Goal: Check status: Check status

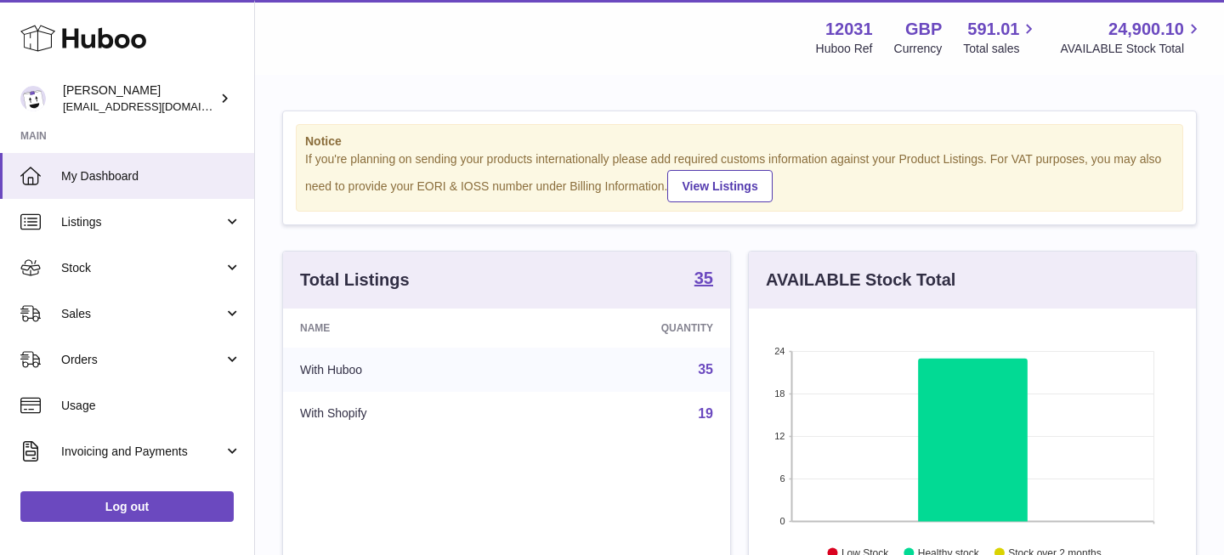
scroll to position [265, 447]
click at [155, 218] on span "Listings" at bounding box center [142, 222] width 162 height 16
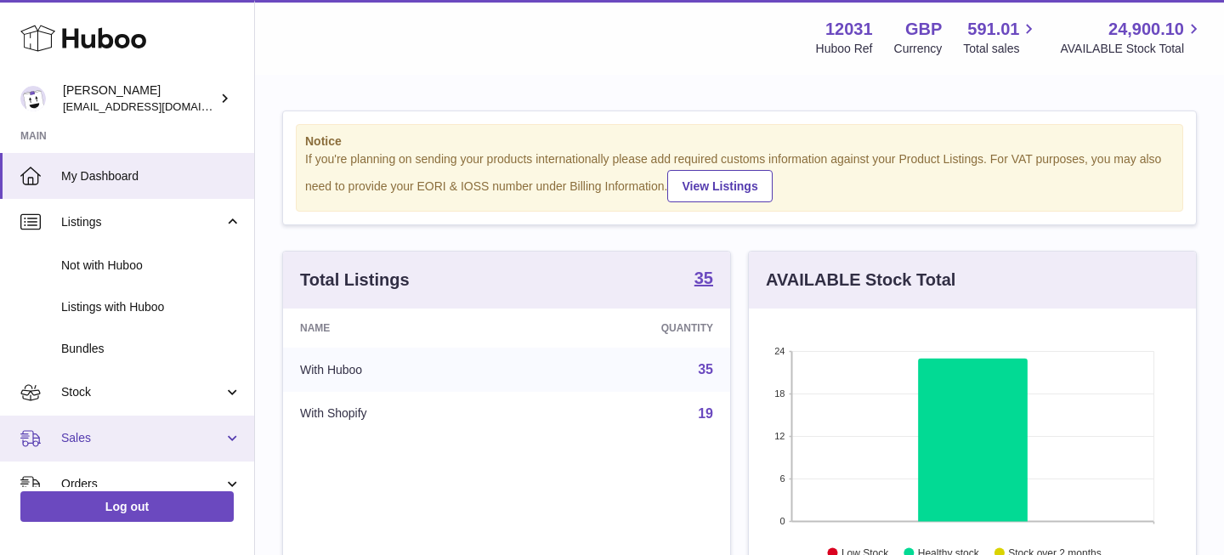
scroll to position [32, 0]
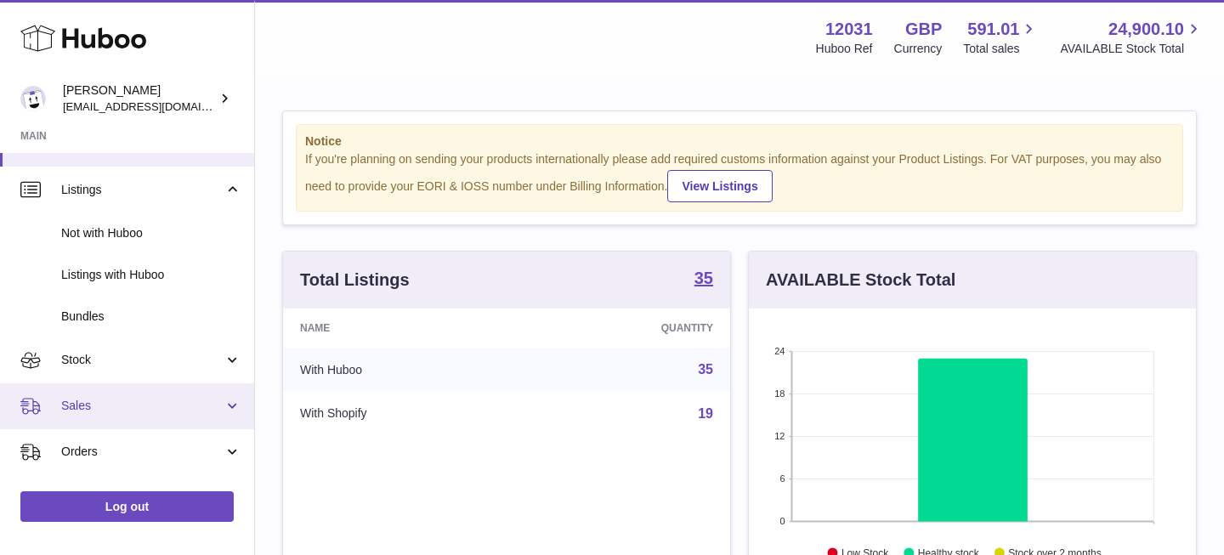
click at [113, 411] on span "Sales" at bounding box center [142, 406] width 162 height 16
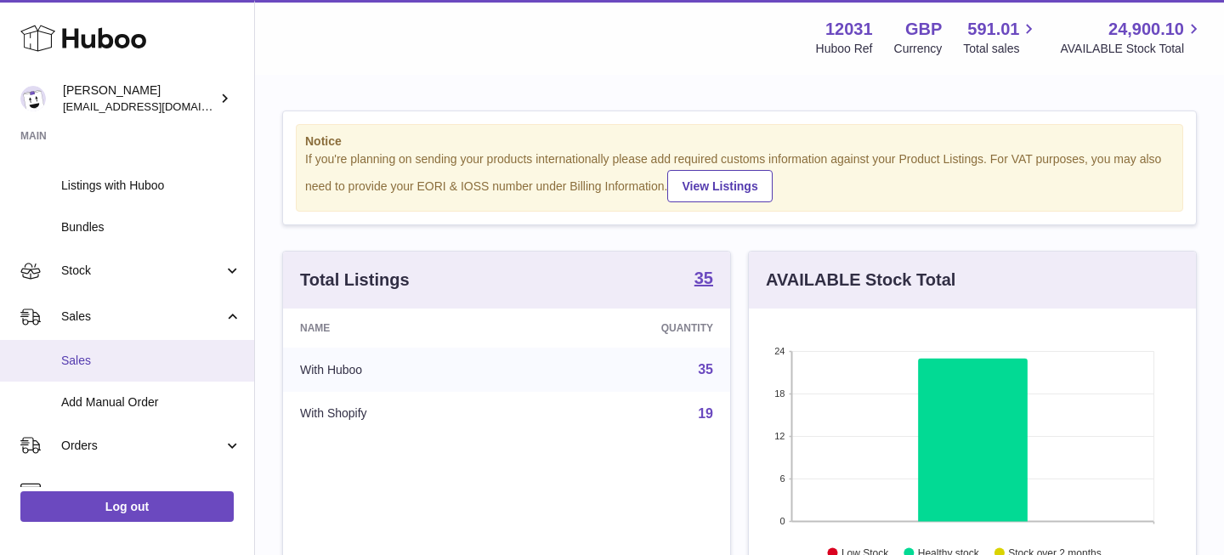
scroll to position [121, 0]
click at [169, 365] on span "Sales" at bounding box center [151, 362] width 180 height 16
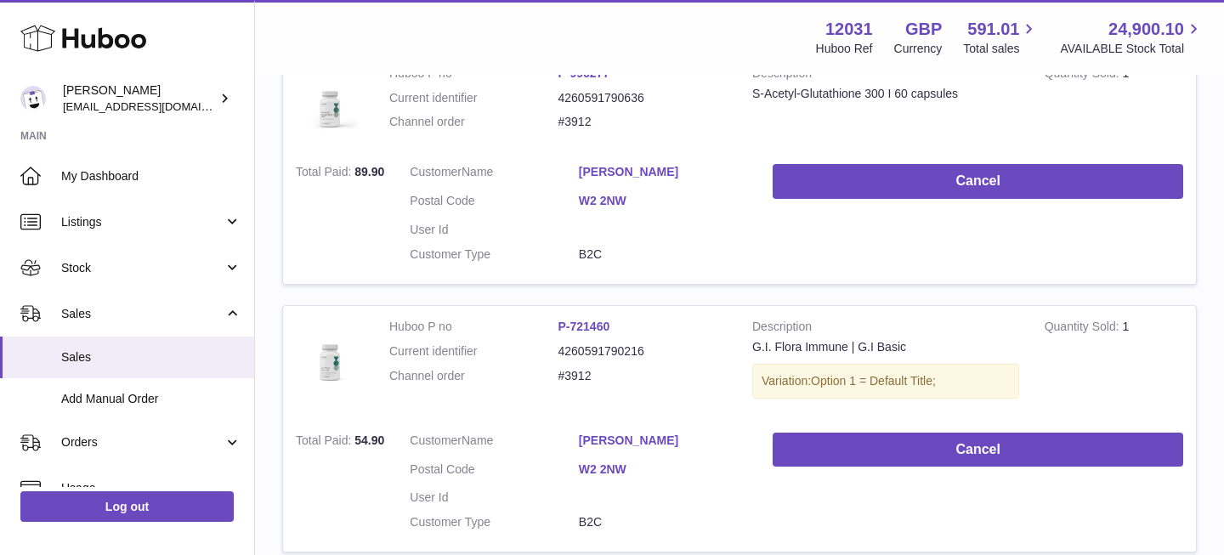
scroll to position [2601, 0]
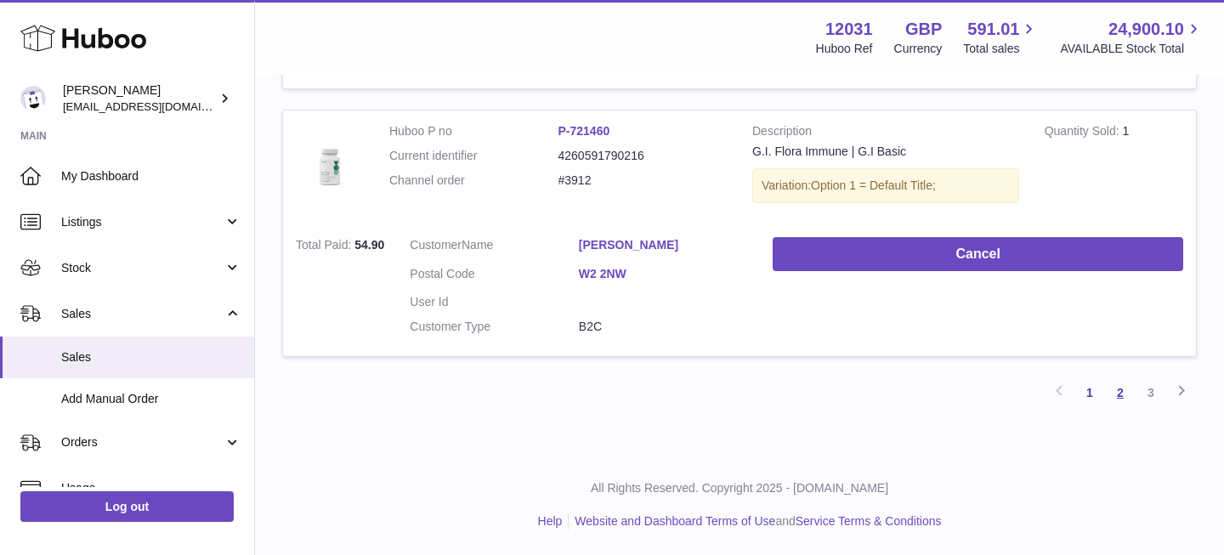
click at [1130, 395] on link "2" at bounding box center [1120, 392] width 31 height 31
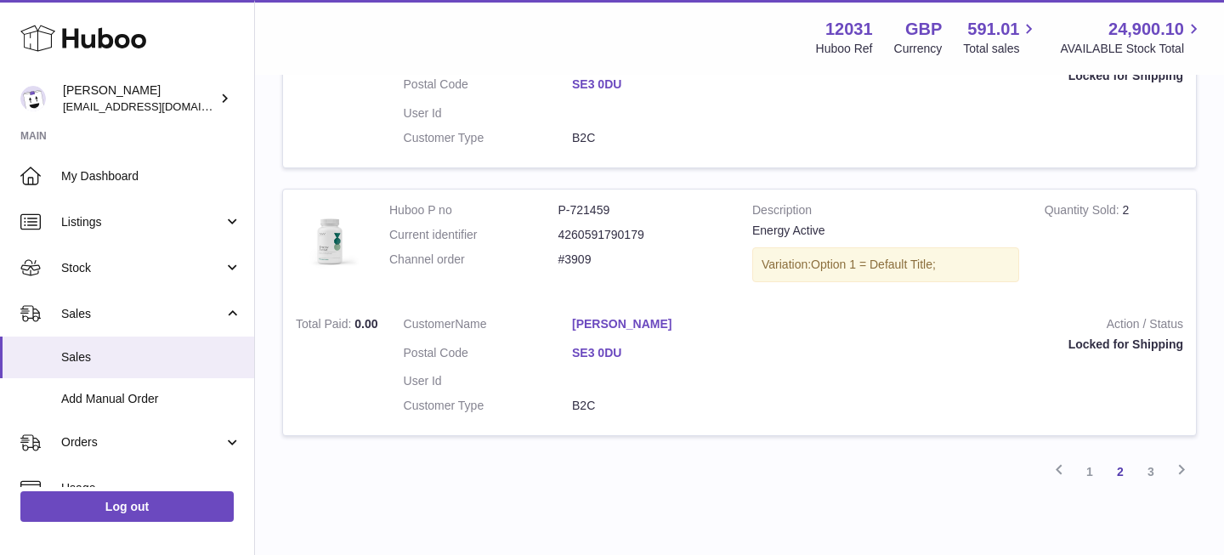
scroll to position [2630, 0]
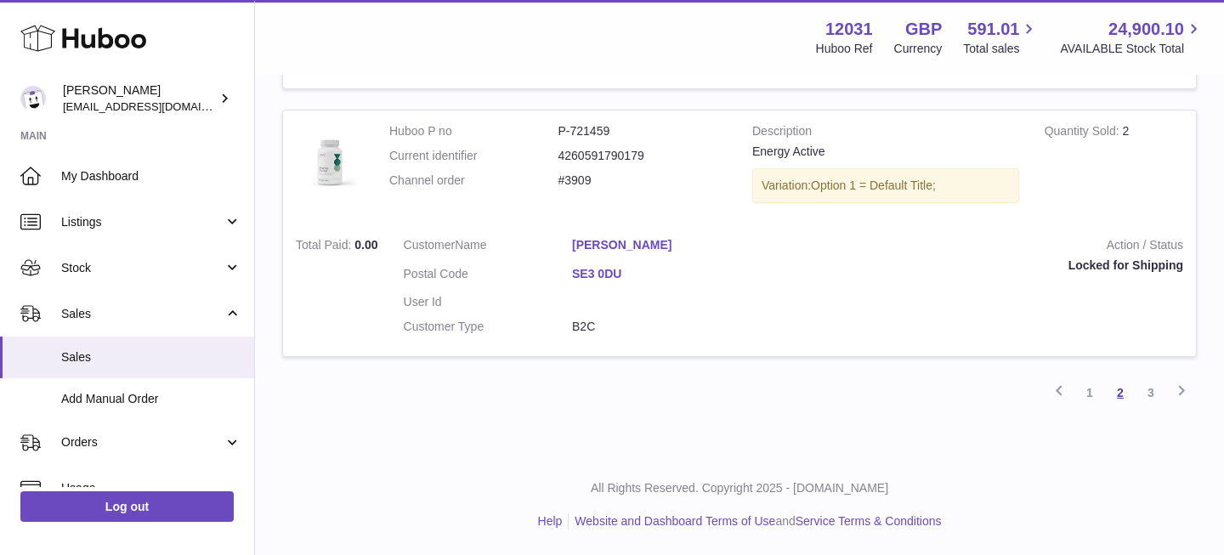
click at [1107, 393] on link "2" at bounding box center [1120, 392] width 31 height 31
click at [1094, 391] on link "1" at bounding box center [1089, 392] width 31 height 31
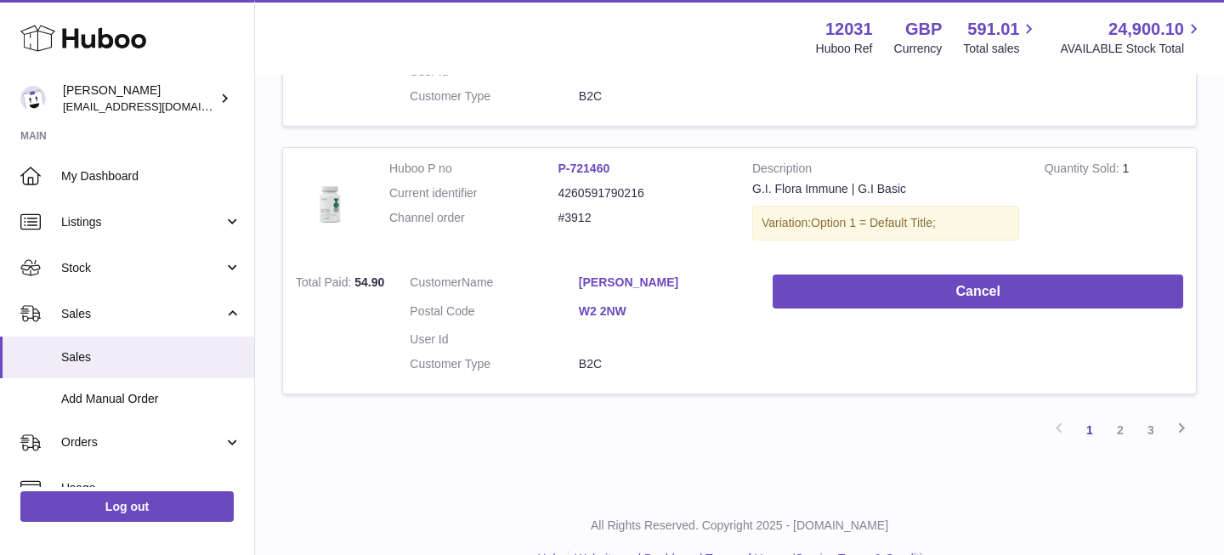
scroll to position [2601, 0]
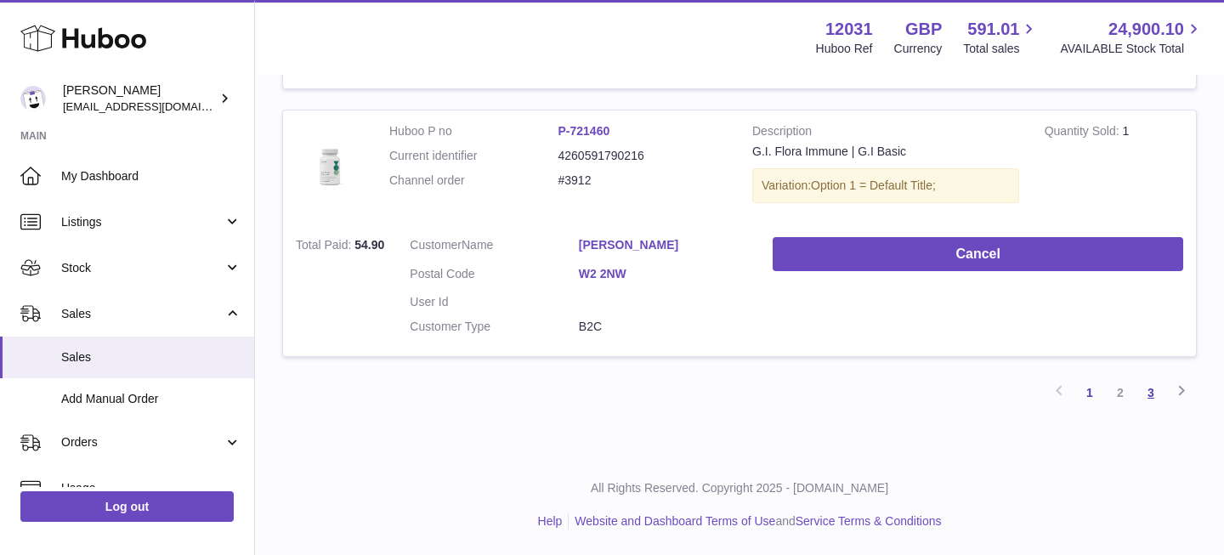
click at [1155, 394] on link "3" at bounding box center [1151, 392] width 31 height 31
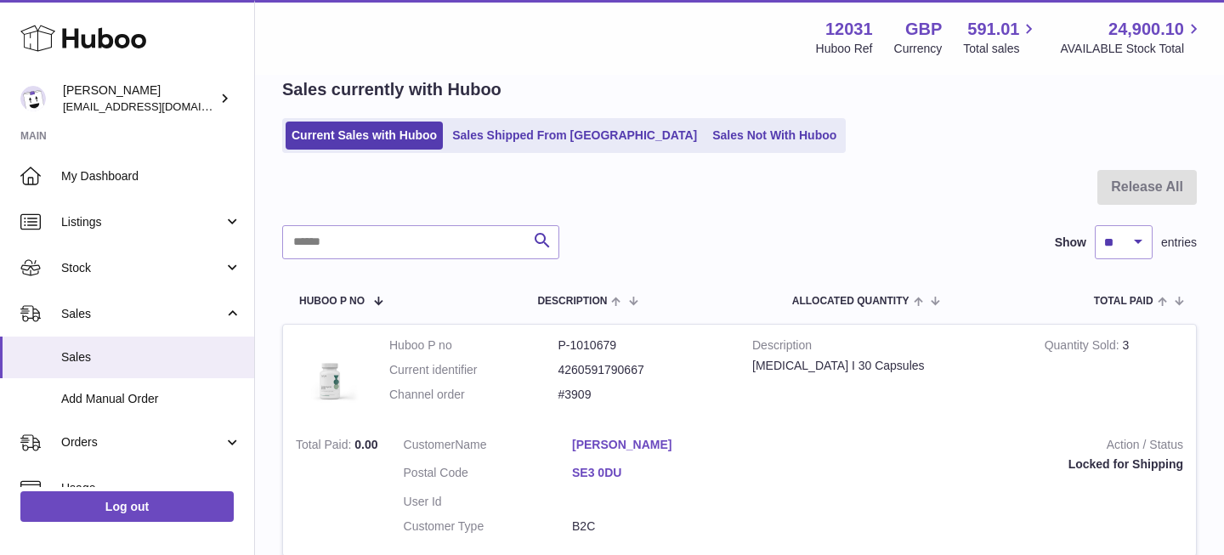
scroll to position [276, 0]
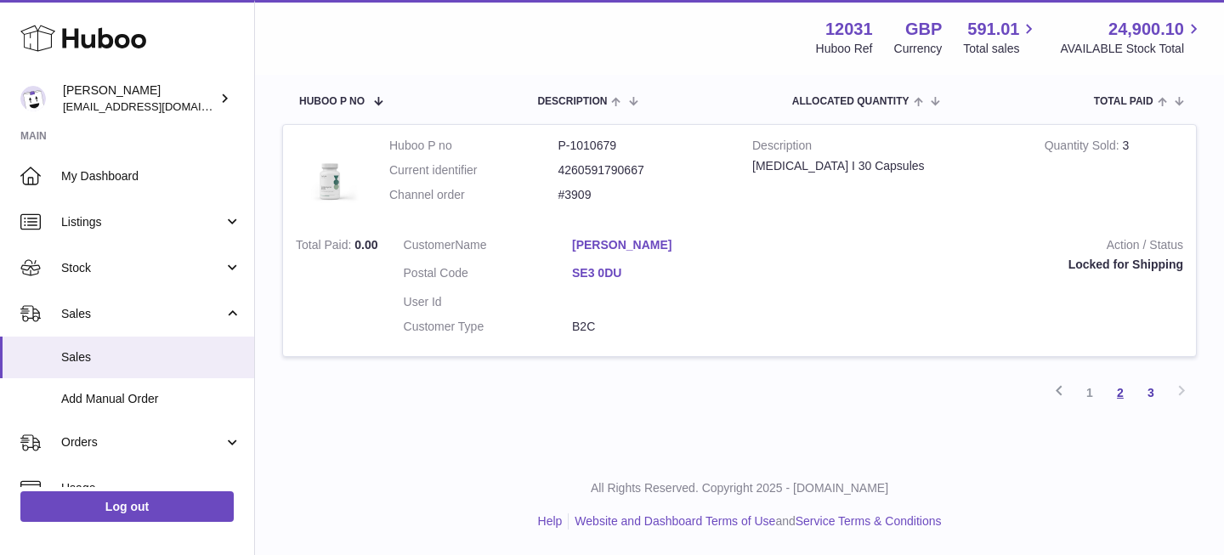
click at [1123, 394] on link "2" at bounding box center [1120, 392] width 31 height 31
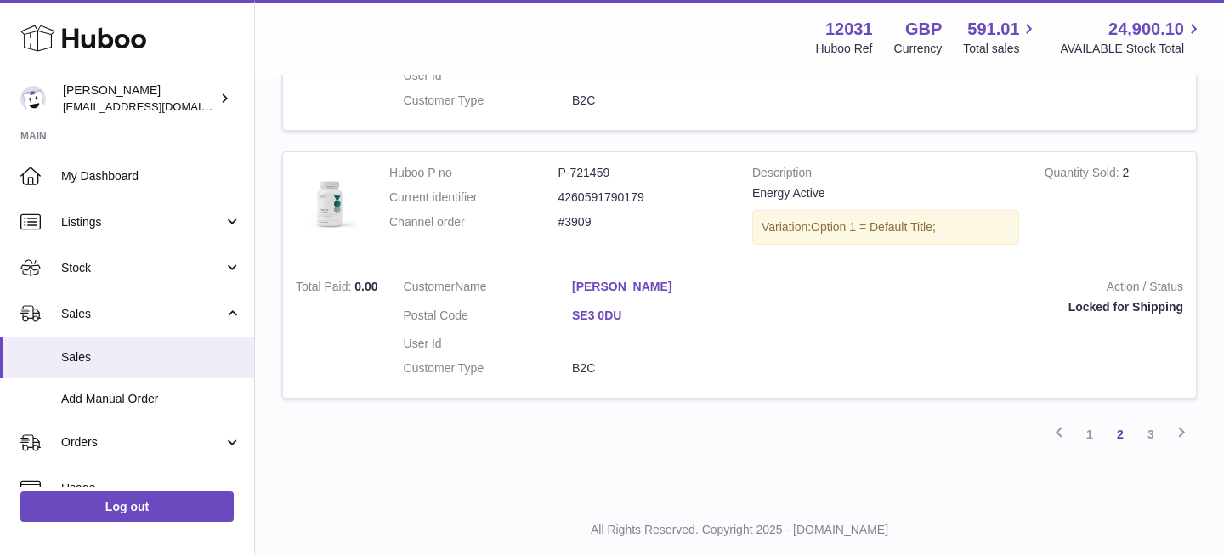
scroll to position [2630, 0]
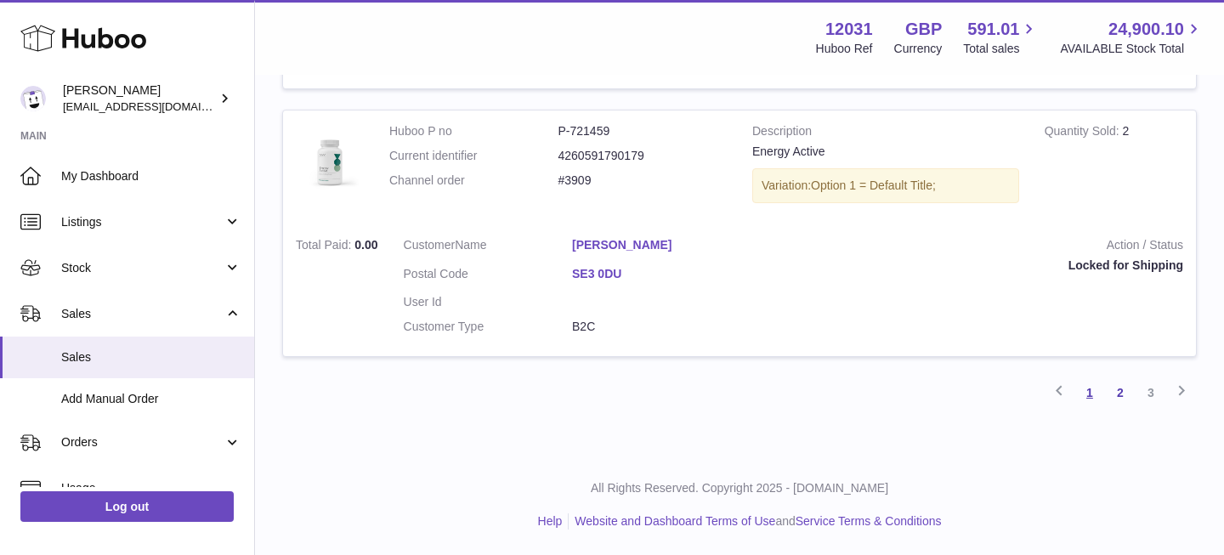
click at [1083, 399] on link "1" at bounding box center [1089, 392] width 31 height 31
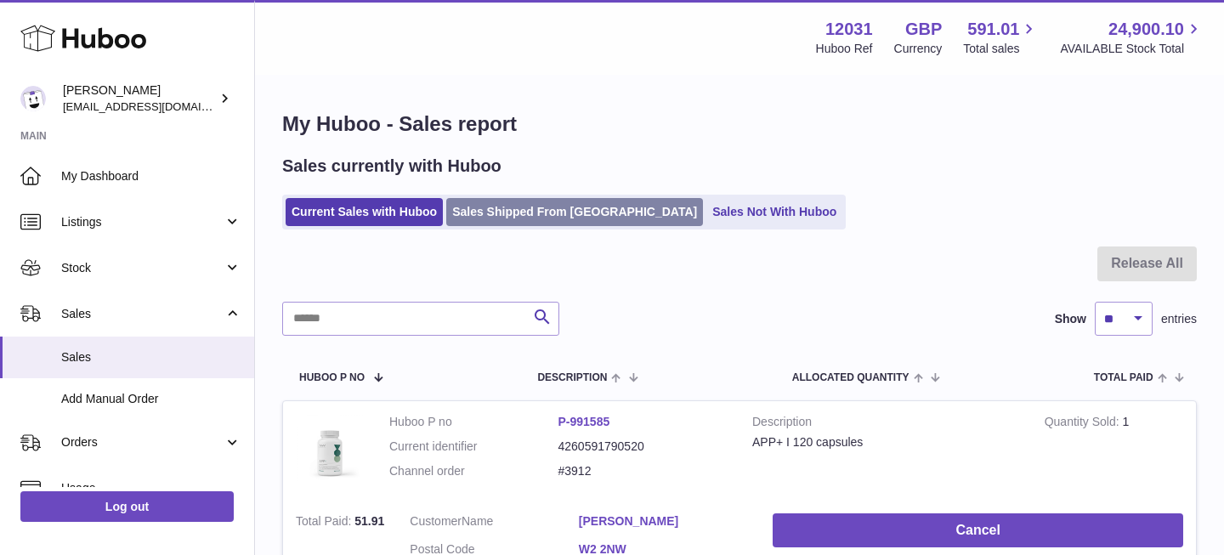
click at [531, 212] on link "Sales Shipped From [GEOGRAPHIC_DATA]" at bounding box center [574, 212] width 257 height 28
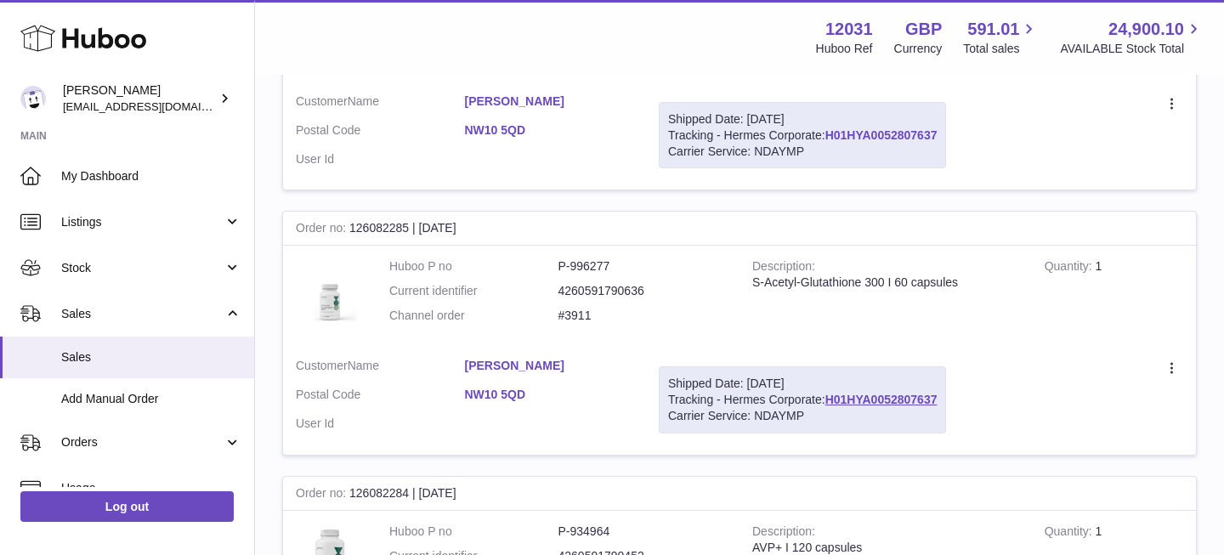
scroll to position [431, 0]
click at [883, 136] on link "H01HYA0052807637" at bounding box center [881, 134] width 112 height 14
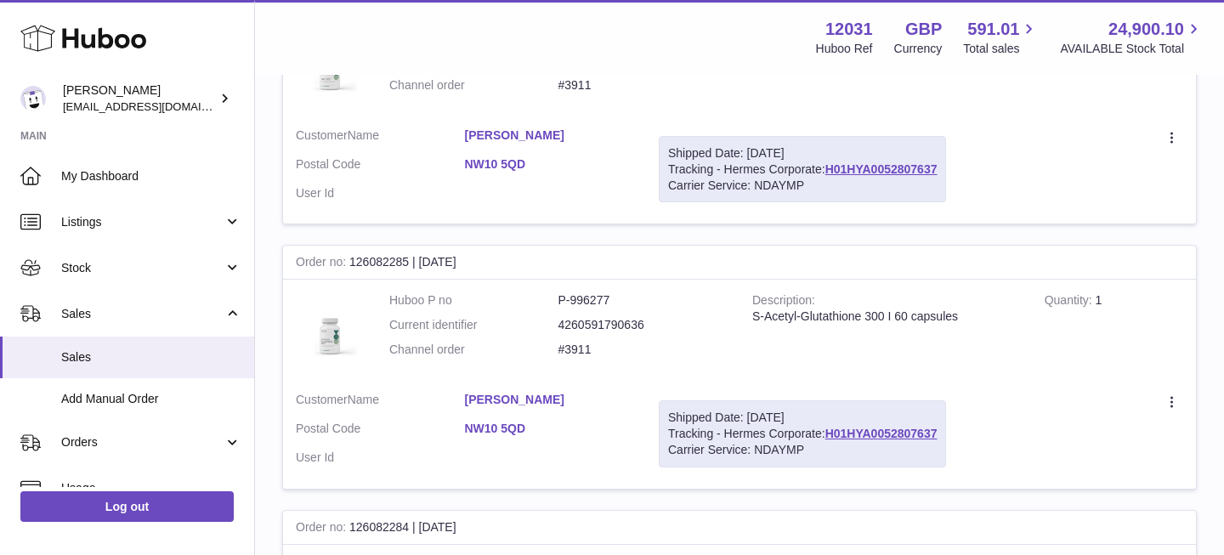
scroll to position [399, 0]
